Goal: Task Accomplishment & Management: Use online tool/utility

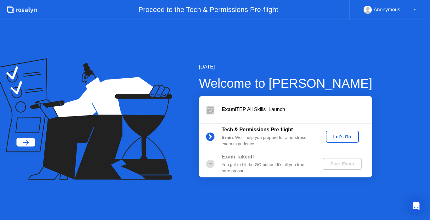
click at [340, 137] on div "Let's Go" at bounding box center [343, 136] width 28 height 5
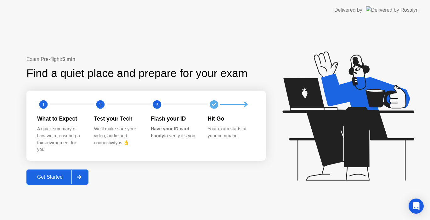
click at [53, 176] on div "Get Started" at bounding box center [49, 177] width 43 height 6
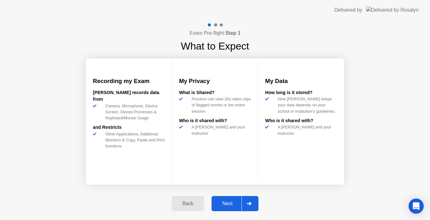
click at [222, 204] on div "Next" at bounding box center [228, 203] width 28 height 6
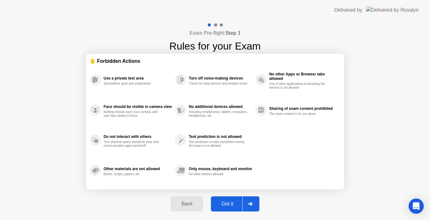
click at [222, 204] on div "Got it" at bounding box center [228, 204] width 30 height 6
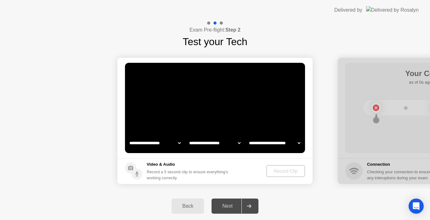
select select "**********"
select select "*******"
click at [276, 170] on div "Record Clip" at bounding box center [286, 170] width 34 height 5
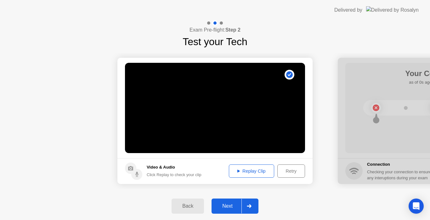
click at [225, 209] on div "Next" at bounding box center [228, 206] width 28 height 6
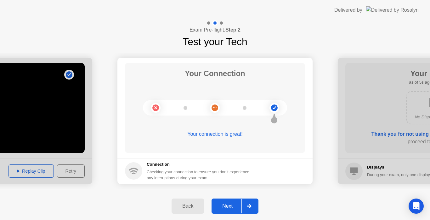
click at [225, 209] on div "Next" at bounding box center [228, 206] width 28 height 6
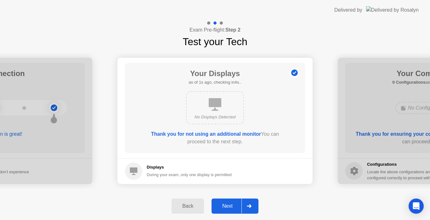
click at [225, 209] on div "Next" at bounding box center [228, 206] width 28 height 6
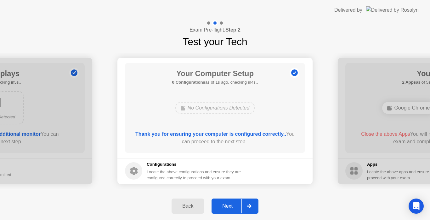
click at [225, 209] on div "Next" at bounding box center [228, 206] width 28 height 6
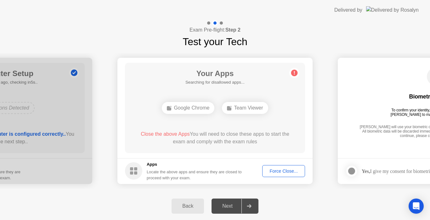
click at [282, 171] on div "Force Close..." at bounding box center [284, 170] width 38 height 5
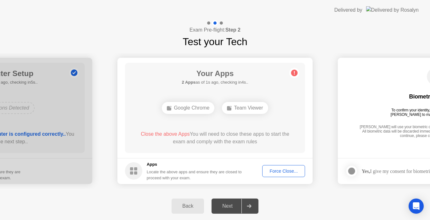
click at [275, 171] on div "Force Close..." at bounding box center [284, 170] width 38 height 5
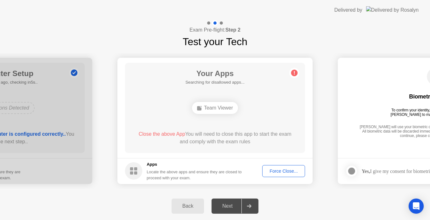
click at [273, 169] on div "Force Close..." at bounding box center [284, 170] width 38 height 5
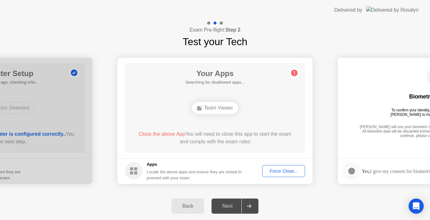
click at [283, 168] on div "Force Close..." at bounding box center [284, 170] width 38 height 5
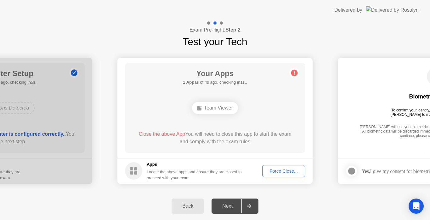
click at [280, 170] on div "Force Close..." at bounding box center [284, 170] width 38 height 5
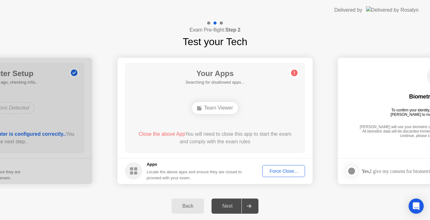
click at [268, 170] on div "Force Close..." at bounding box center [284, 170] width 38 height 5
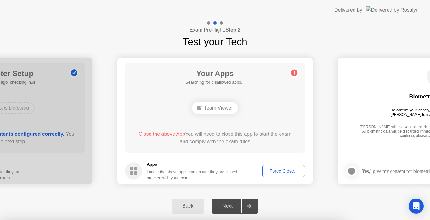
click at [362, 219] on div at bounding box center [215, 220] width 430 height 0
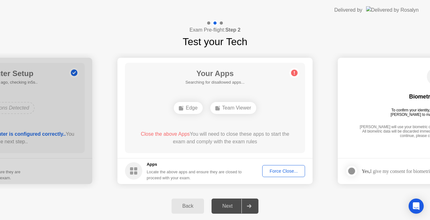
click at [279, 173] on div "Force Close..." at bounding box center [284, 170] width 38 height 5
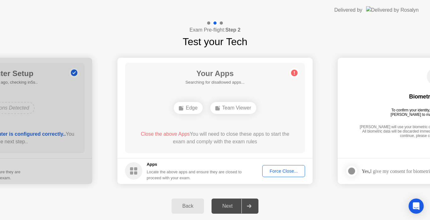
click at [270, 171] on div "Force Close..." at bounding box center [284, 170] width 38 height 5
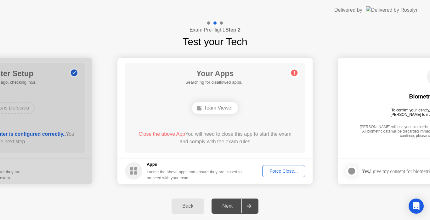
click at [278, 173] on div "Force Close..." at bounding box center [284, 170] width 38 height 5
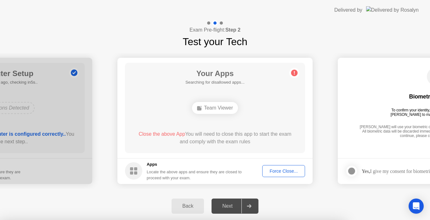
click at [314, 219] on div at bounding box center [215, 220] width 430 height 0
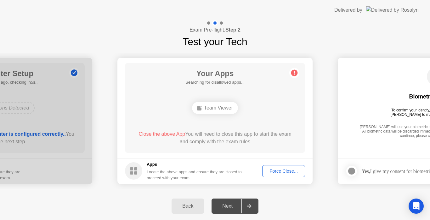
click at [282, 173] on div "Force Close..." at bounding box center [284, 170] width 38 height 5
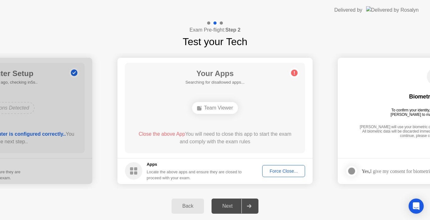
click at [275, 168] on div "Force Close..." at bounding box center [284, 170] width 38 height 5
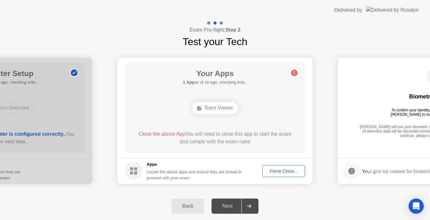
drag, startPoint x: 1, startPoint y: 0, endPoint x: 118, endPoint y: 49, distance: 126.4
click at [118, 49] on div "**********" at bounding box center [215, 120] width 430 height 143
